Goal: Task Accomplishment & Management: Use online tool/utility

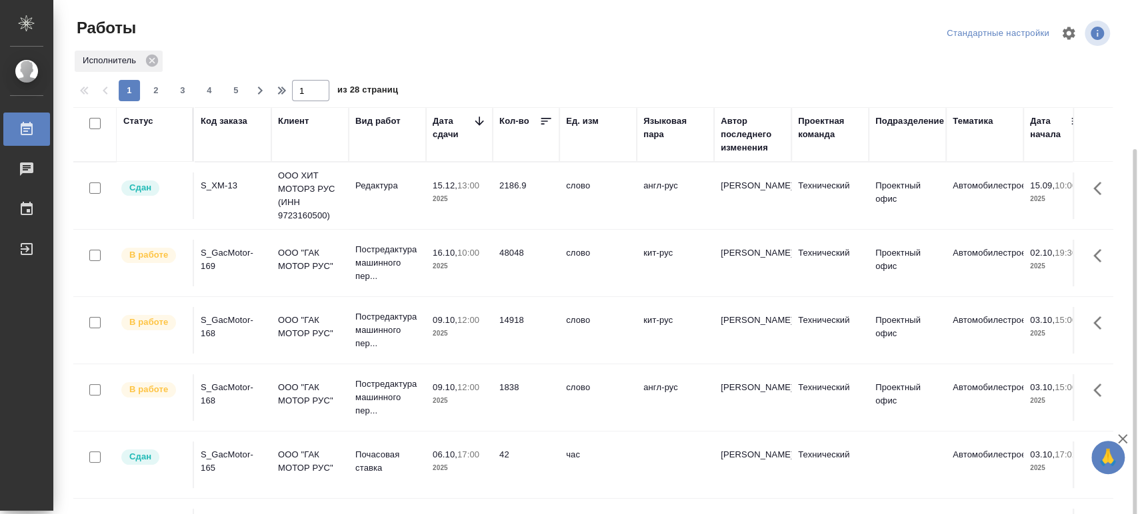
scroll to position [74, 0]
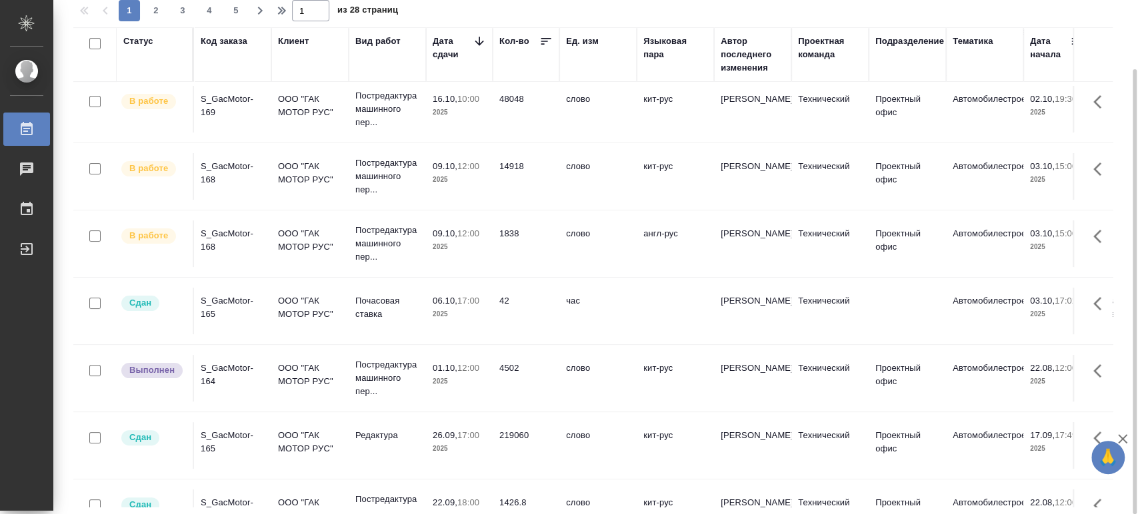
click at [225, 241] on div "S_GacMotor-168" at bounding box center [233, 240] width 64 height 27
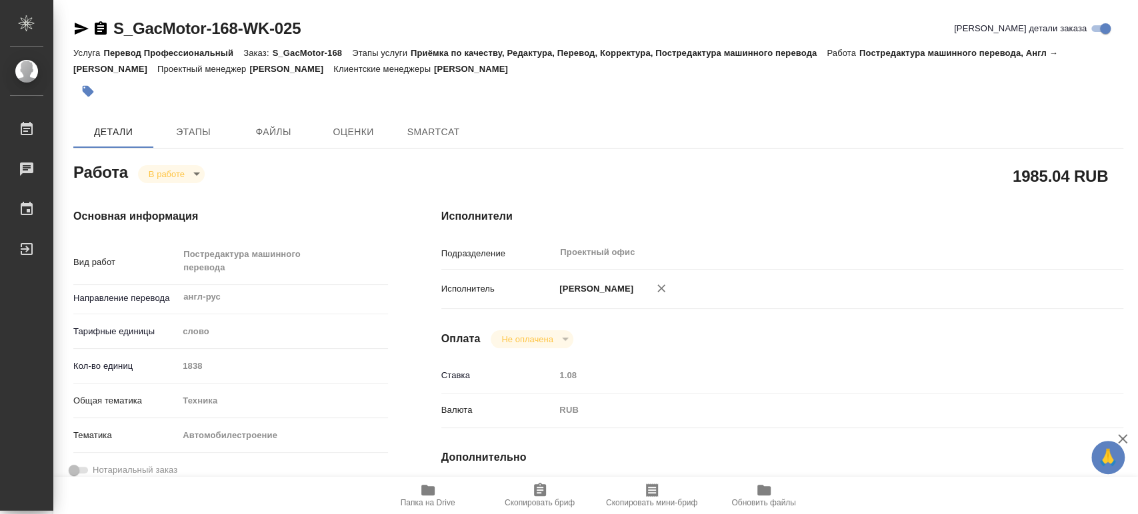
type textarea "x"
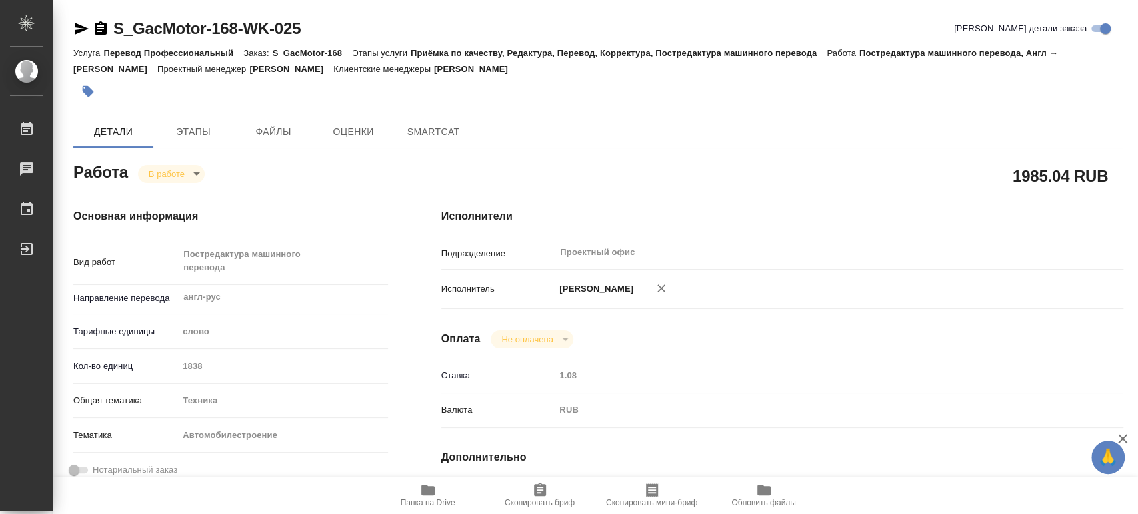
type textarea "x"
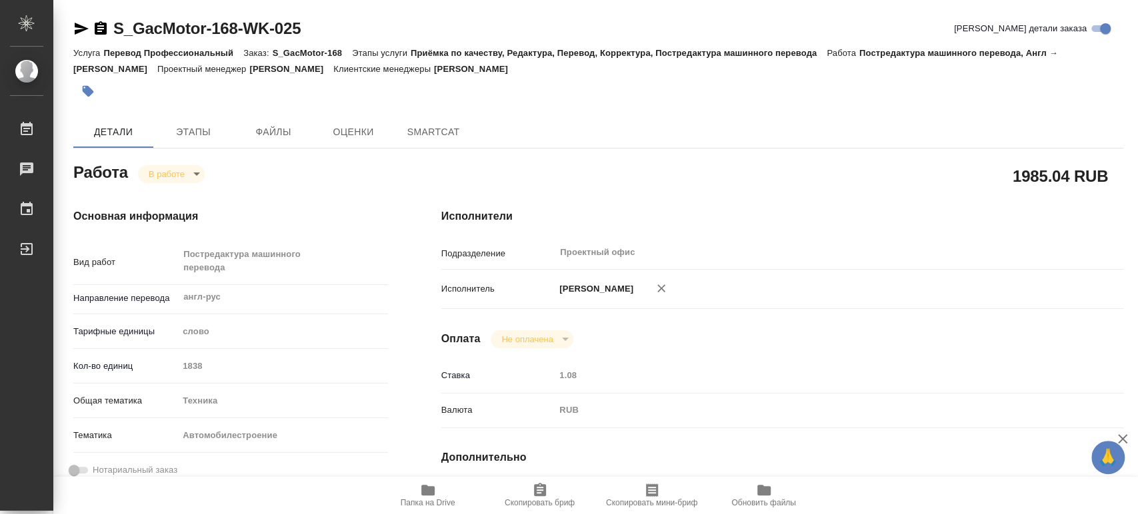
type textarea "x"
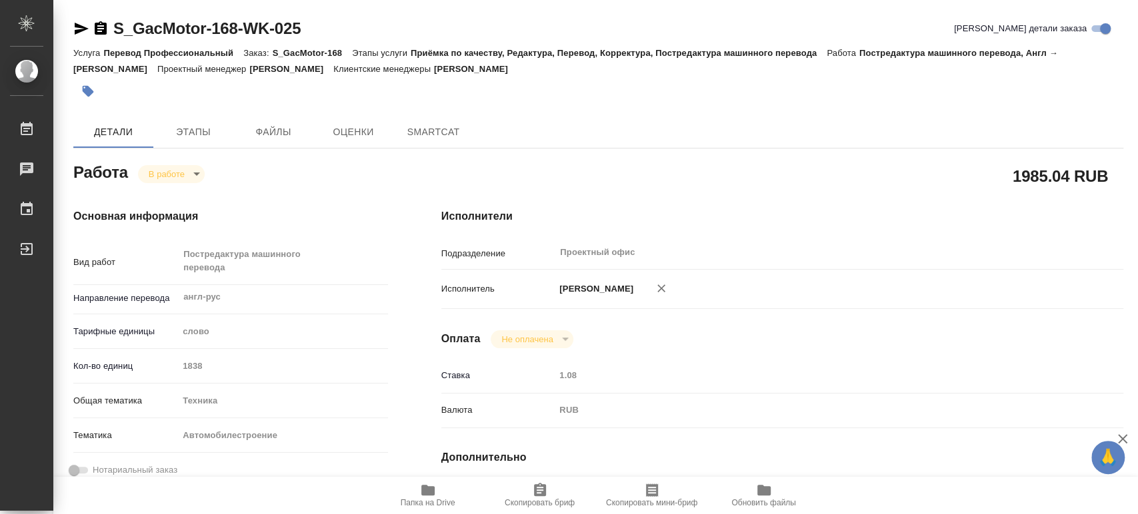
type textarea "x"
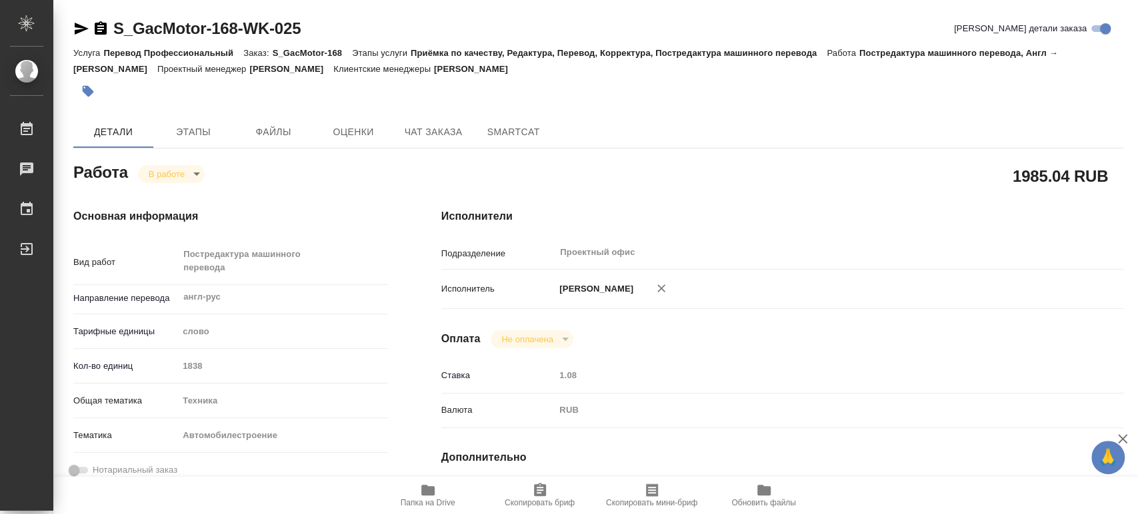
click at [426, 496] on icon "button" at bounding box center [428, 490] width 16 height 16
type textarea "x"
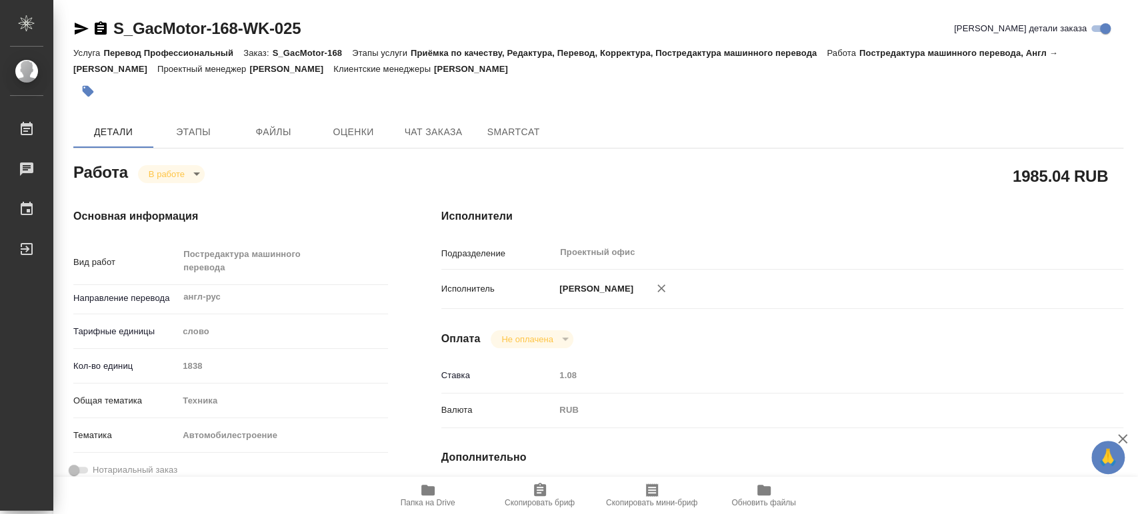
type textarea "x"
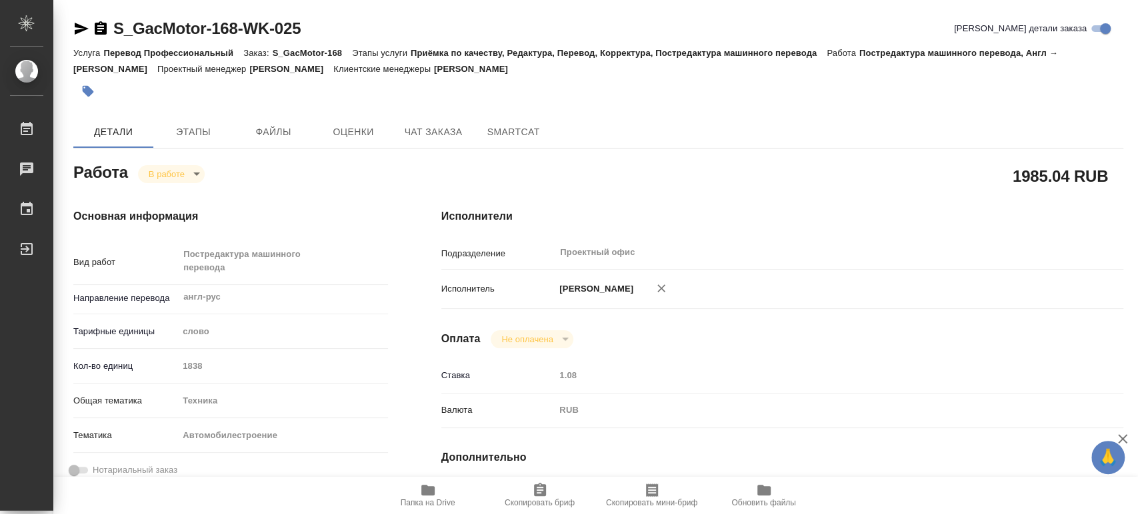
type textarea "x"
